Goal: Task Accomplishment & Management: Complete application form

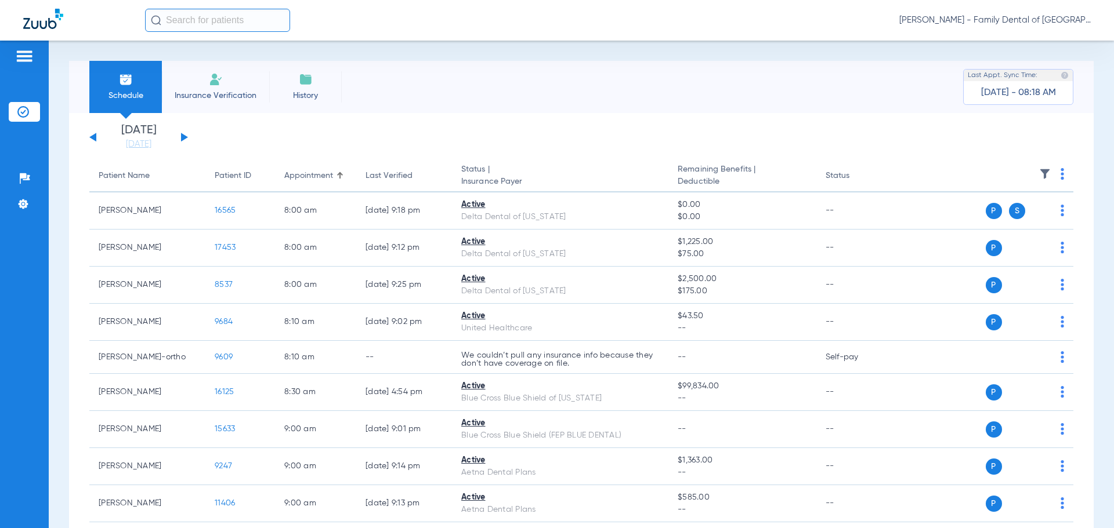
click at [213, 74] on img at bounding box center [216, 80] width 14 height 14
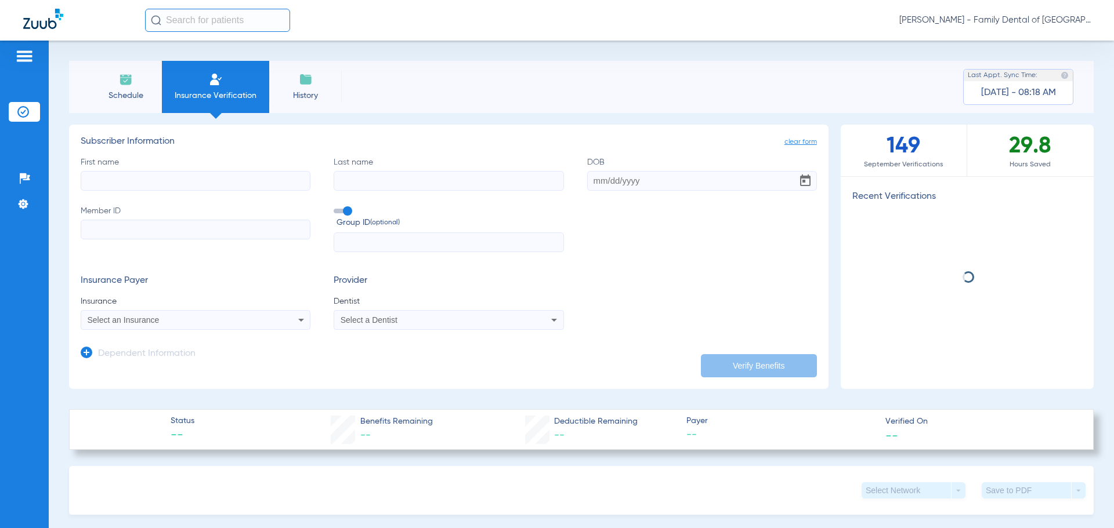
click at [118, 88] on li "Schedule" at bounding box center [125, 87] width 73 height 52
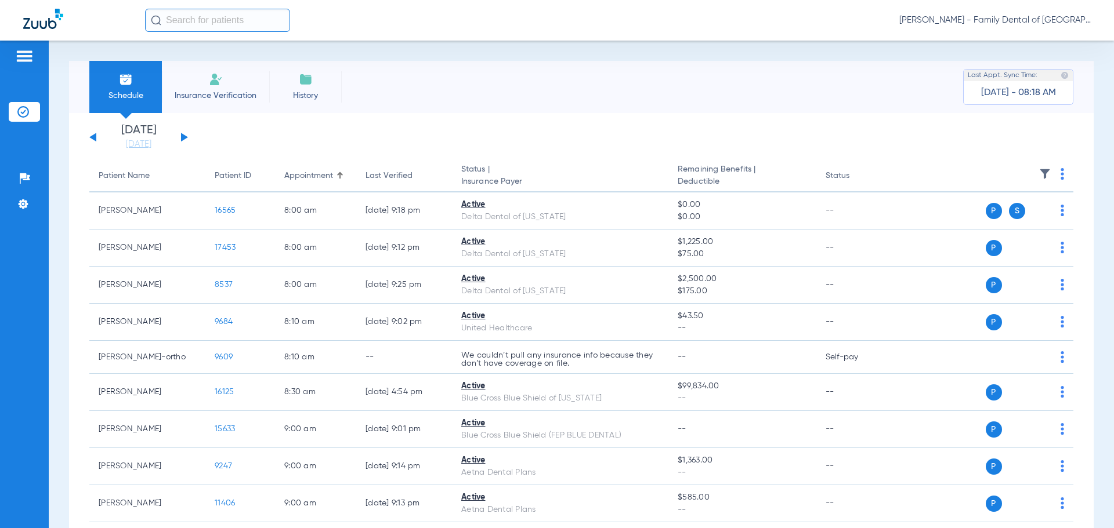
click at [182, 137] on button at bounding box center [184, 137] width 7 height 9
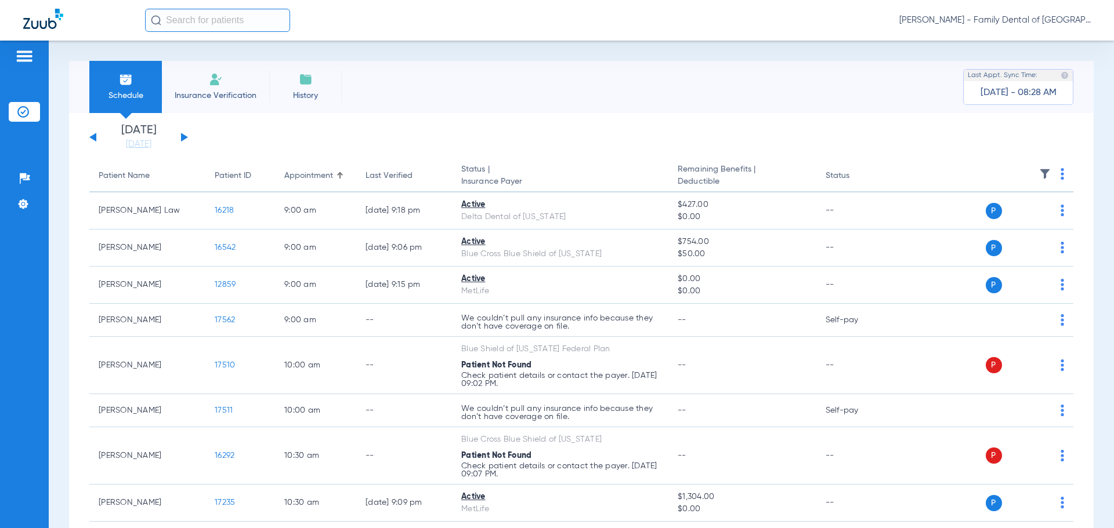
click at [221, 81] on img at bounding box center [216, 80] width 14 height 14
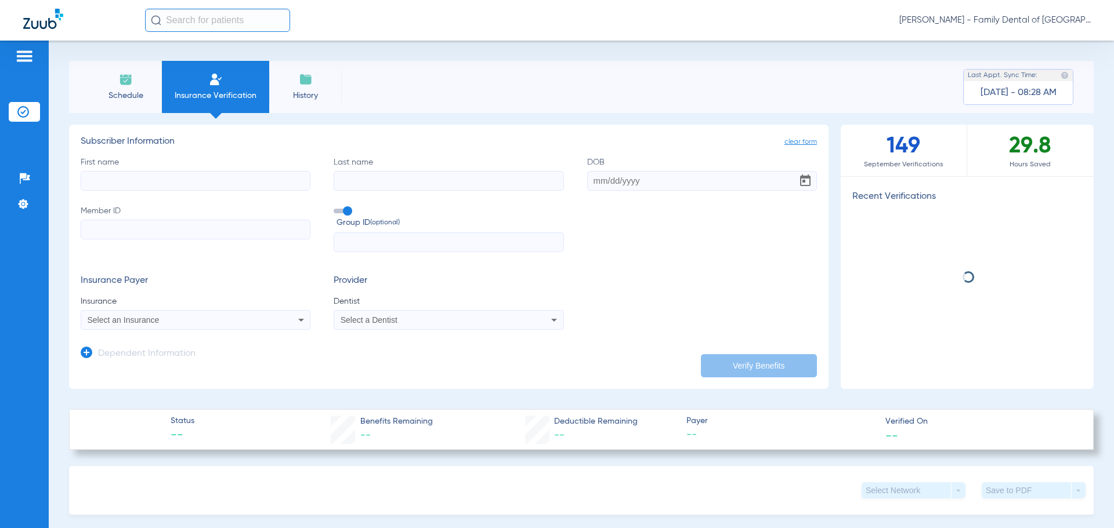
click at [193, 180] on input "First name" at bounding box center [196, 181] width 230 height 20
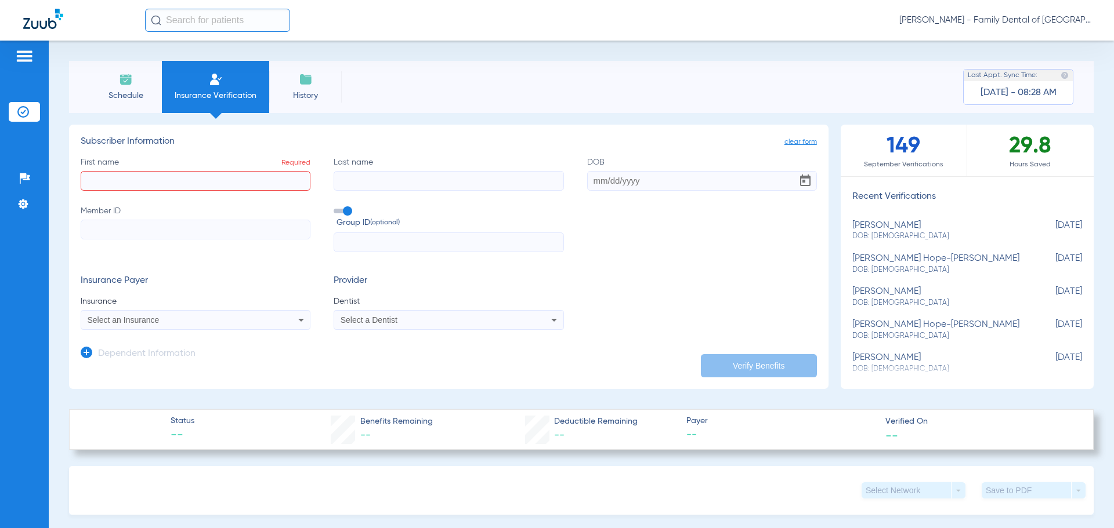
click at [365, 234] on input "text" at bounding box center [449, 243] width 230 height 20
type input "FEPBD1-0001"
click at [276, 180] on input "First name Required" at bounding box center [196, 181] width 230 height 20
type input "[PERSON_NAME]"
click at [382, 184] on input "Last name" at bounding box center [449, 181] width 230 height 20
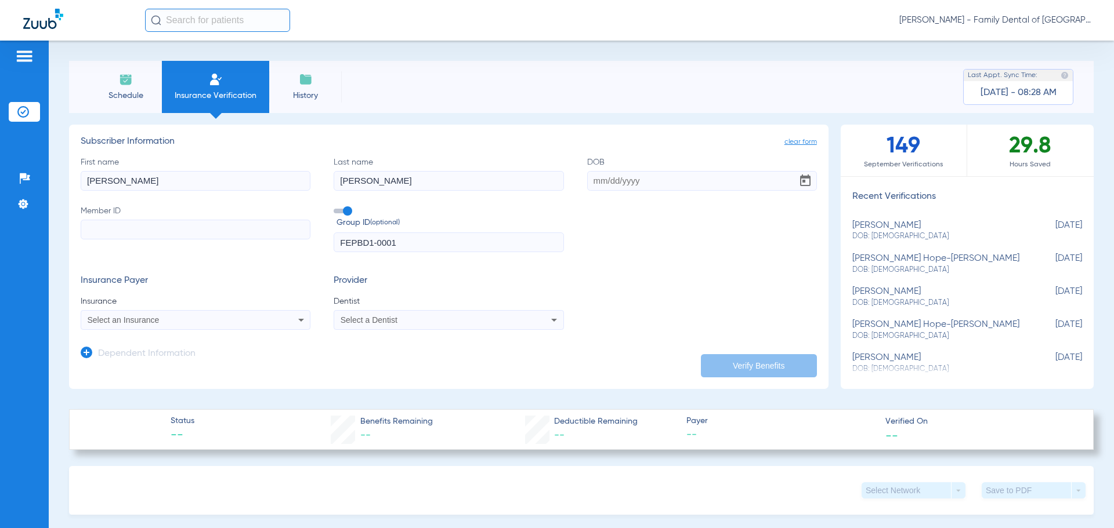
type input "[PERSON_NAME]"
click at [617, 178] on input "DOB" at bounding box center [702, 181] width 230 height 20
type input "[DATE]"
click at [104, 228] on input "Member ID" at bounding box center [196, 230] width 230 height 20
paste input "F30690001"
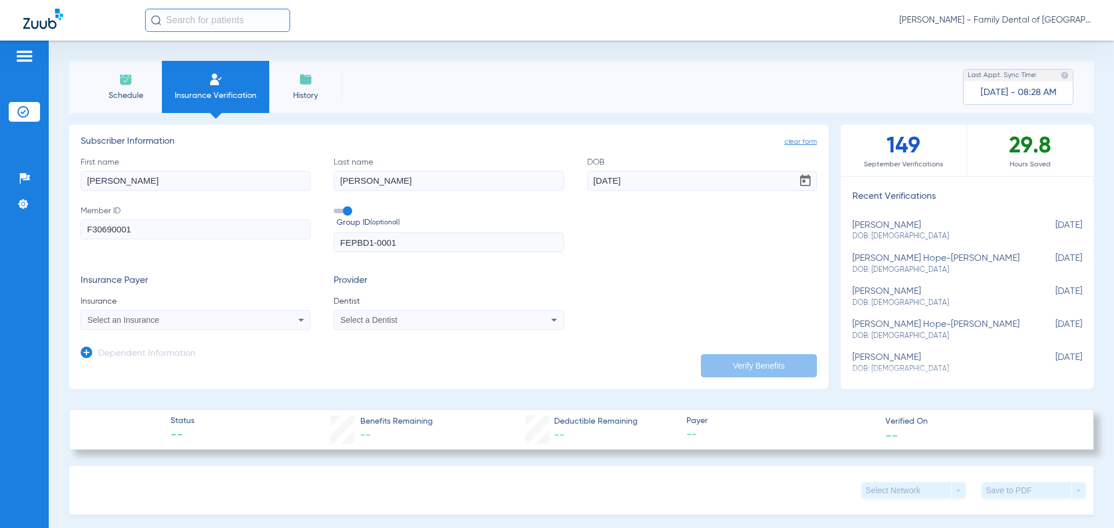
type input "F30690001"
click at [298, 320] on icon at bounding box center [301, 320] width 6 height 3
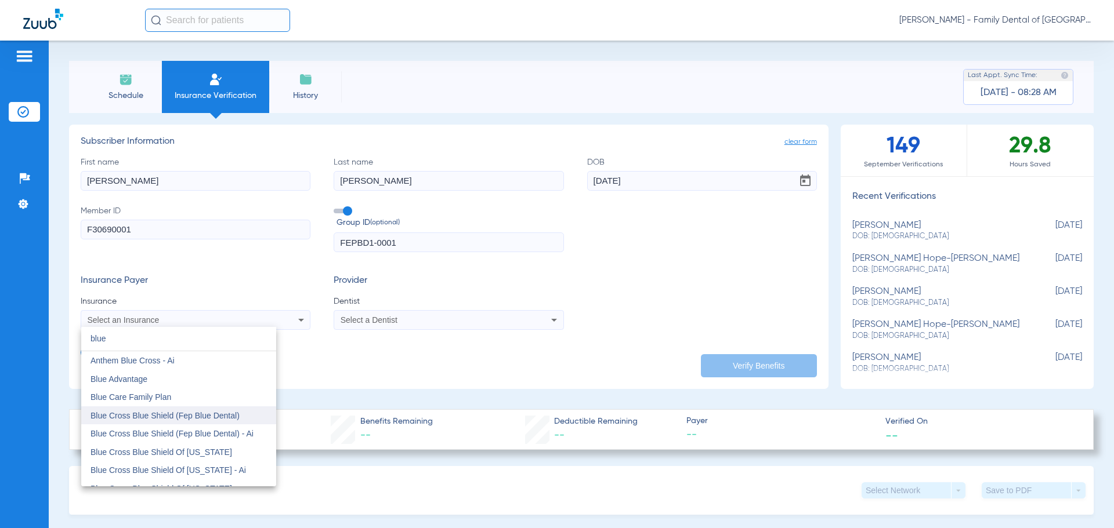
type input "blue"
click at [219, 419] on span "Blue Cross Blue Shield (Fep Blue Dental)" at bounding box center [164, 415] width 149 height 9
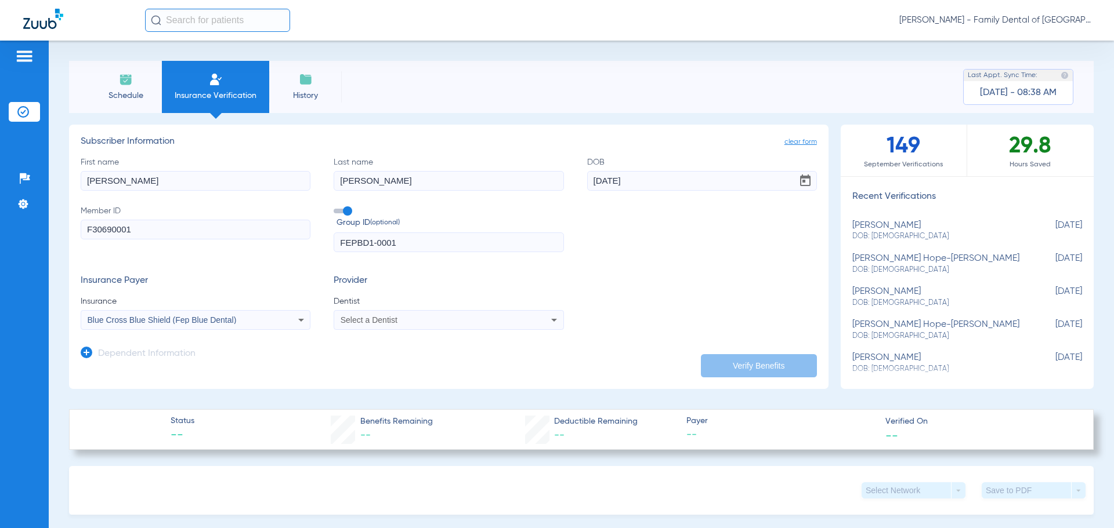
click at [85, 353] on icon at bounding box center [87, 353] width 12 height 12
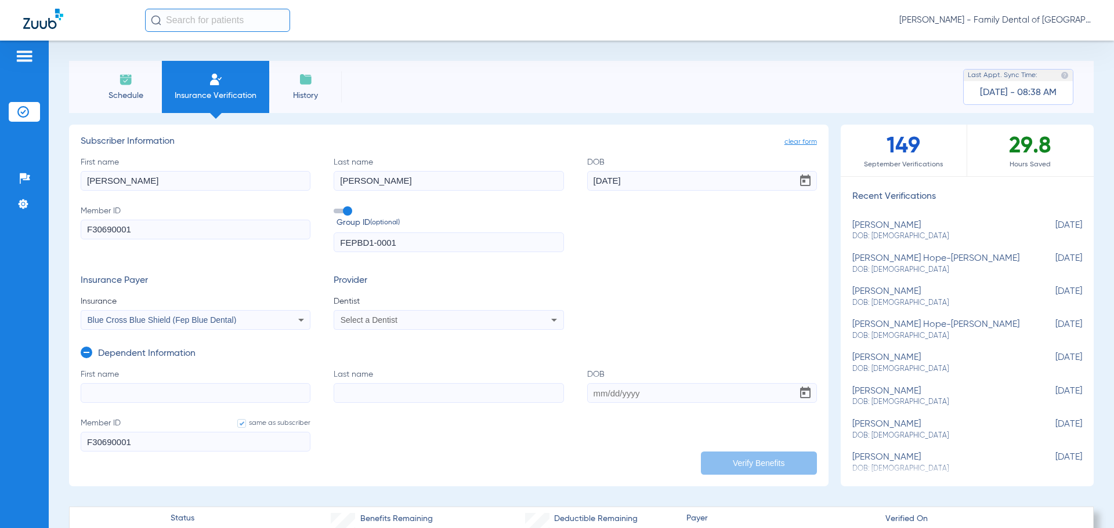
click at [86, 358] on icon at bounding box center [87, 353] width 12 height 12
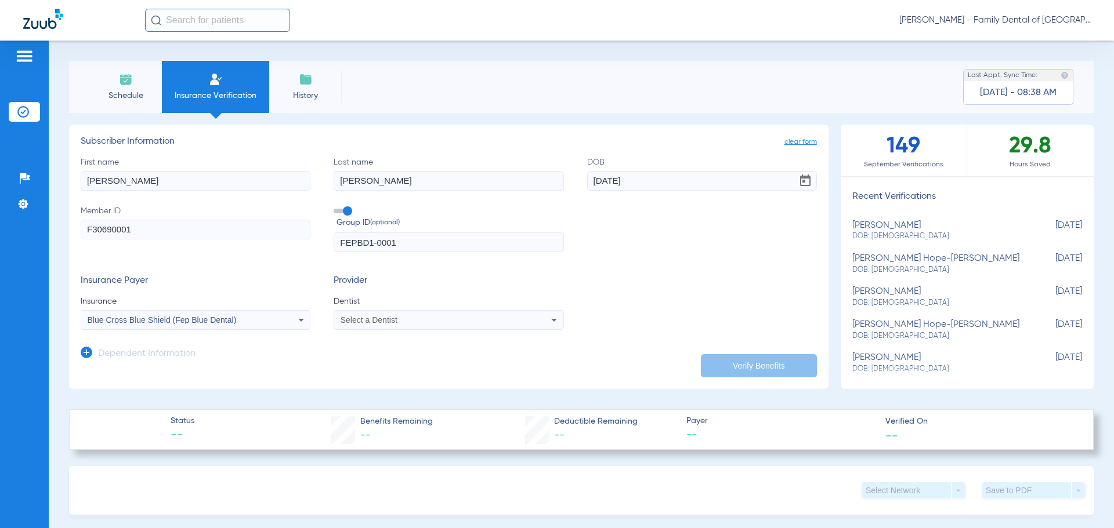
click at [551, 320] on icon at bounding box center [554, 320] width 6 height 3
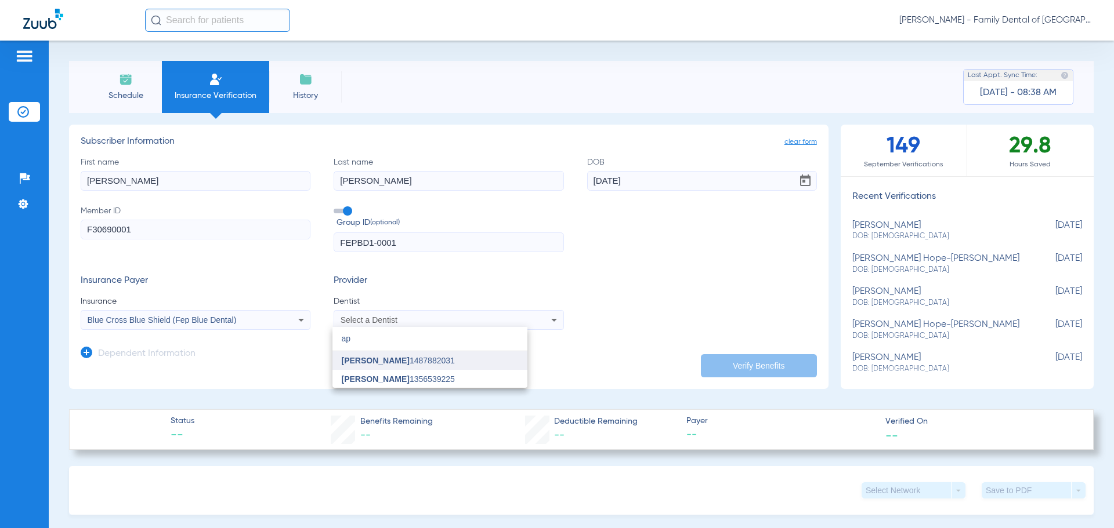
type input "ap"
click at [359, 360] on span "[PERSON_NAME]" at bounding box center [376, 360] width 68 height 9
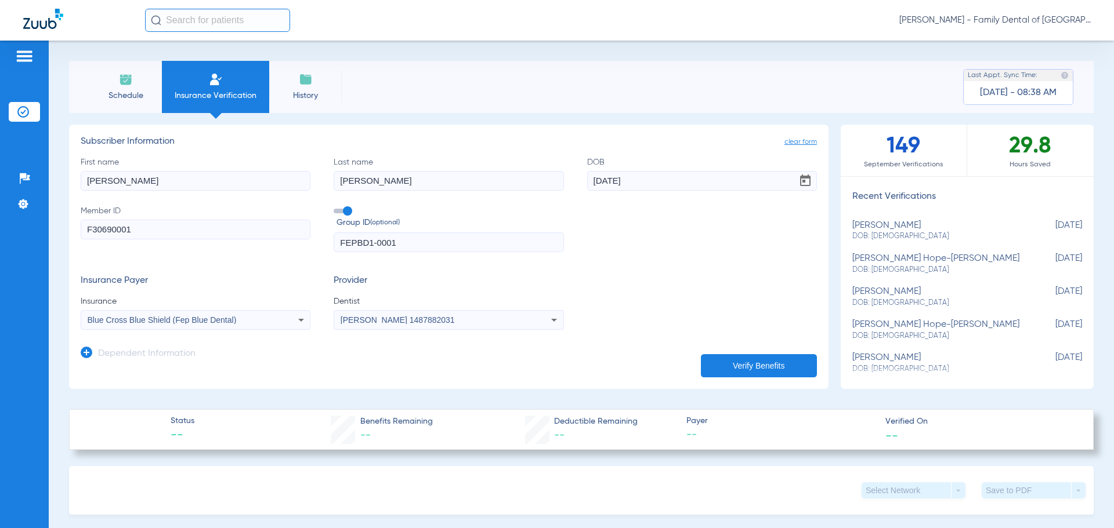
click at [737, 364] on button "Verify Benefits" at bounding box center [759, 365] width 116 height 23
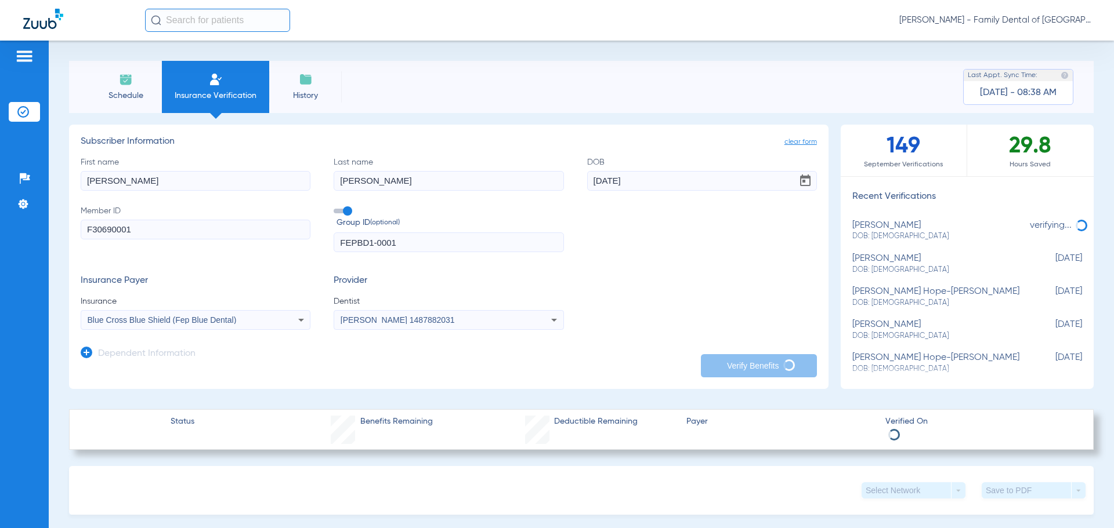
click at [89, 353] on icon at bounding box center [87, 353] width 12 height 12
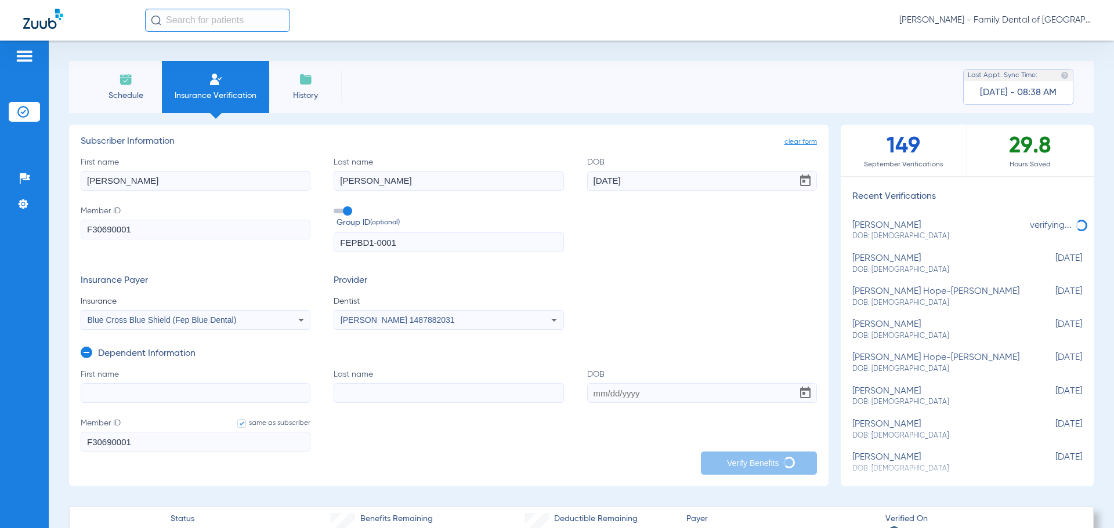
click at [118, 390] on input "First name" at bounding box center [196, 393] width 230 height 20
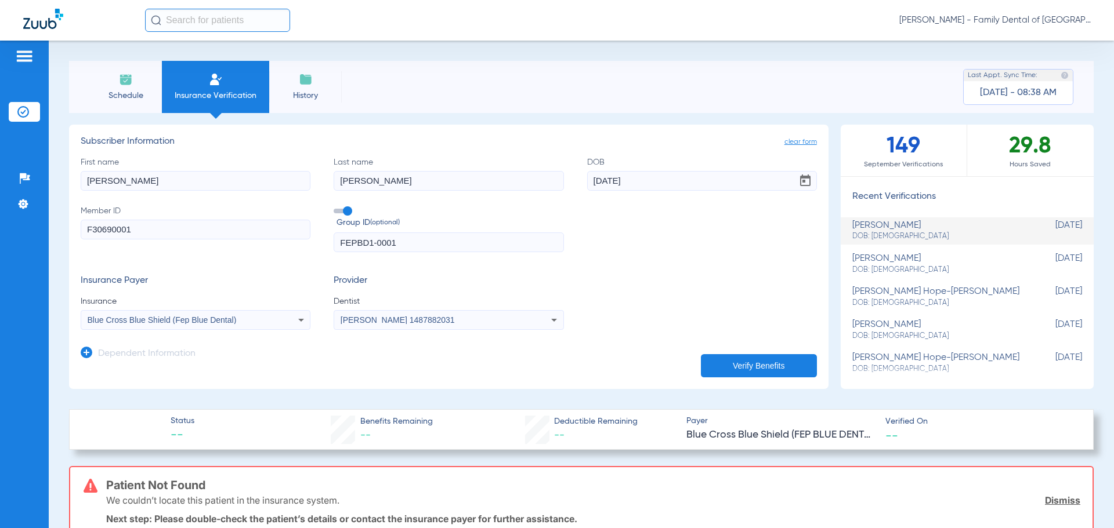
click at [93, 179] on input "[PERSON_NAME]" at bounding box center [196, 181] width 230 height 20
type input "[PERSON_NAME]"
click at [768, 366] on button "Verify Benefits" at bounding box center [759, 365] width 116 height 23
click at [296, 317] on icon at bounding box center [301, 320] width 14 height 14
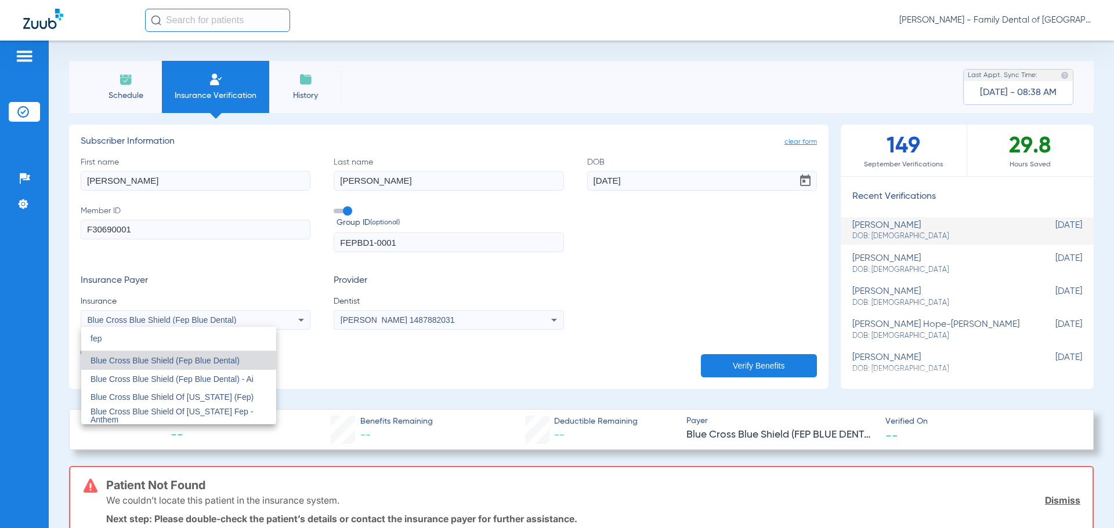
type input "fep"
click at [193, 362] on span "Blue Cross Blue Shield (Fep Blue Dental)" at bounding box center [164, 360] width 149 height 9
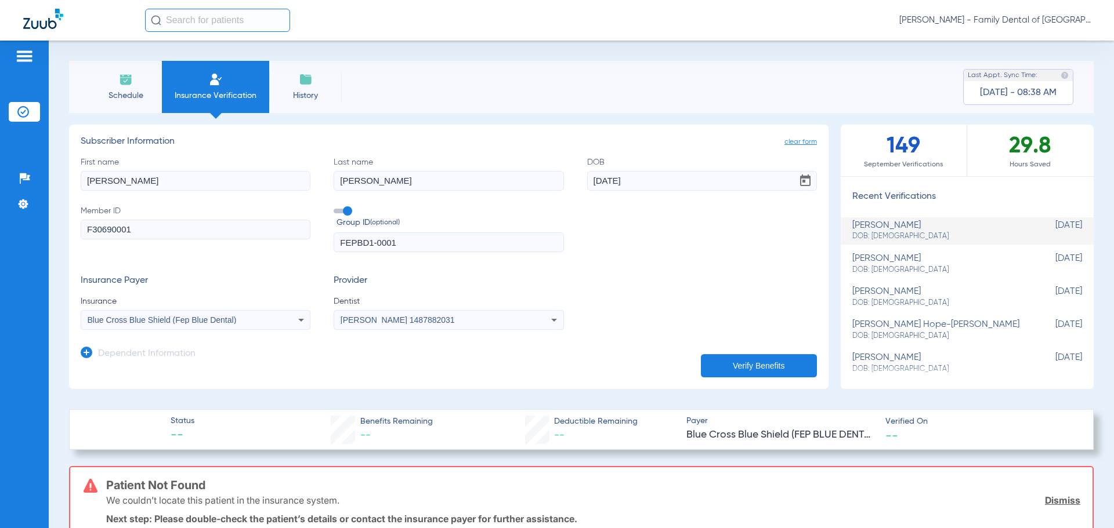
click at [90, 180] on input "[PERSON_NAME]" at bounding box center [196, 181] width 230 height 20
click at [93, 181] on input "[PERSON_NAME]" at bounding box center [196, 181] width 230 height 20
